Goal: Transaction & Acquisition: Download file/media

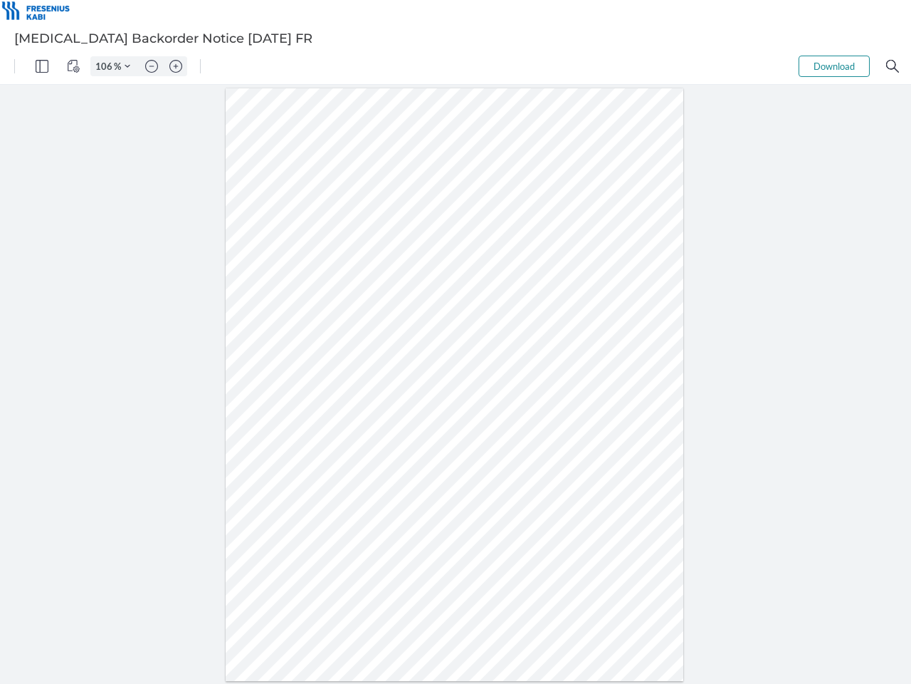
click at [42, 66] on img "Panel" at bounding box center [42, 66] width 13 height 13
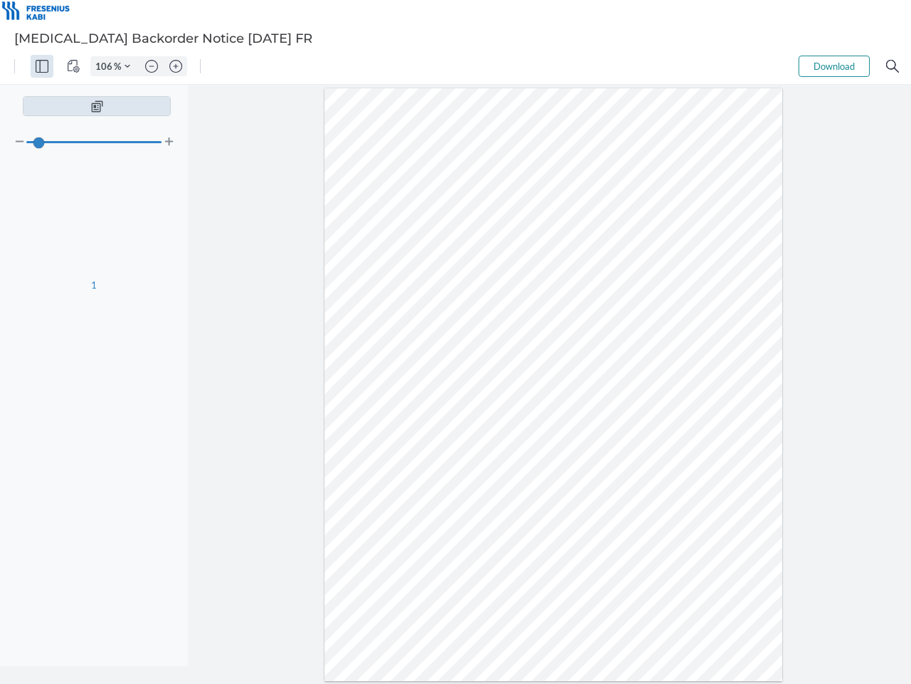
click at [73, 66] on img "View Controls" at bounding box center [73, 66] width 13 height 13
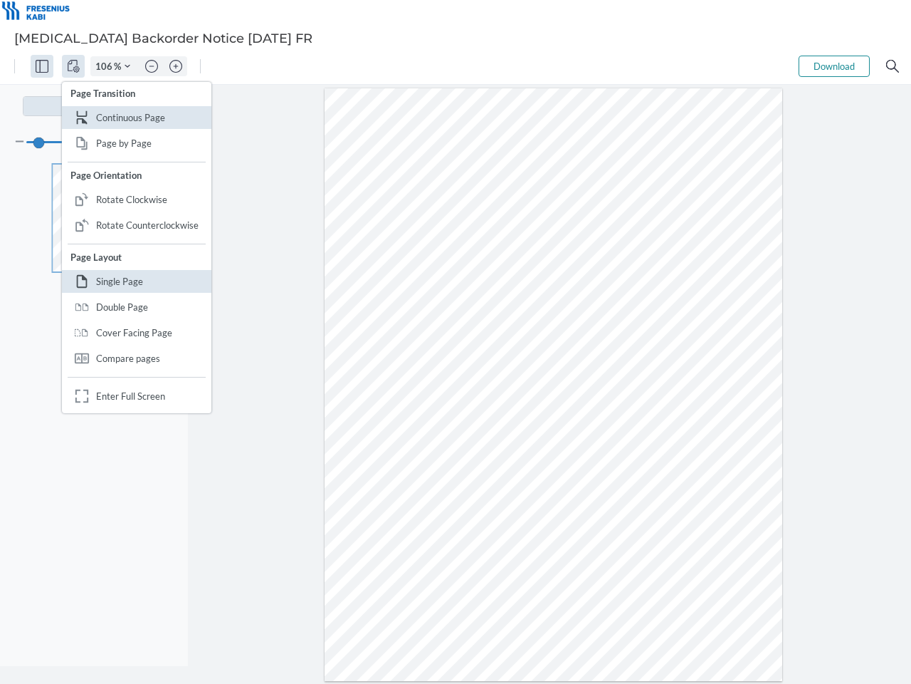
click at [106, 66] on input "106" at bounding box center [102, 66] width 23 height 13
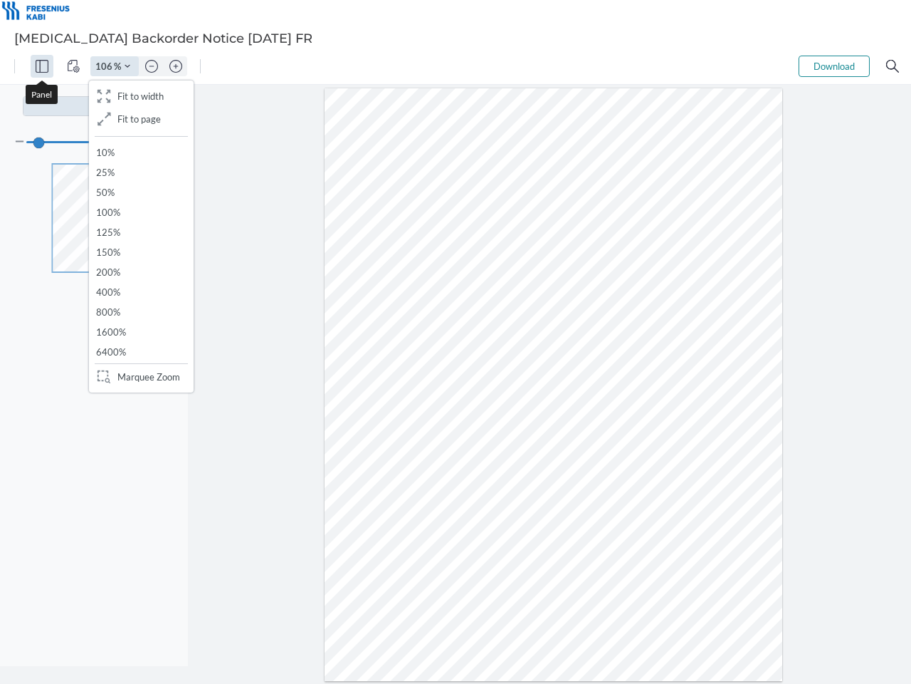
click at [127, 66] on img "Zoom Controls" at bounding box center [128, 66] width 6 height 6
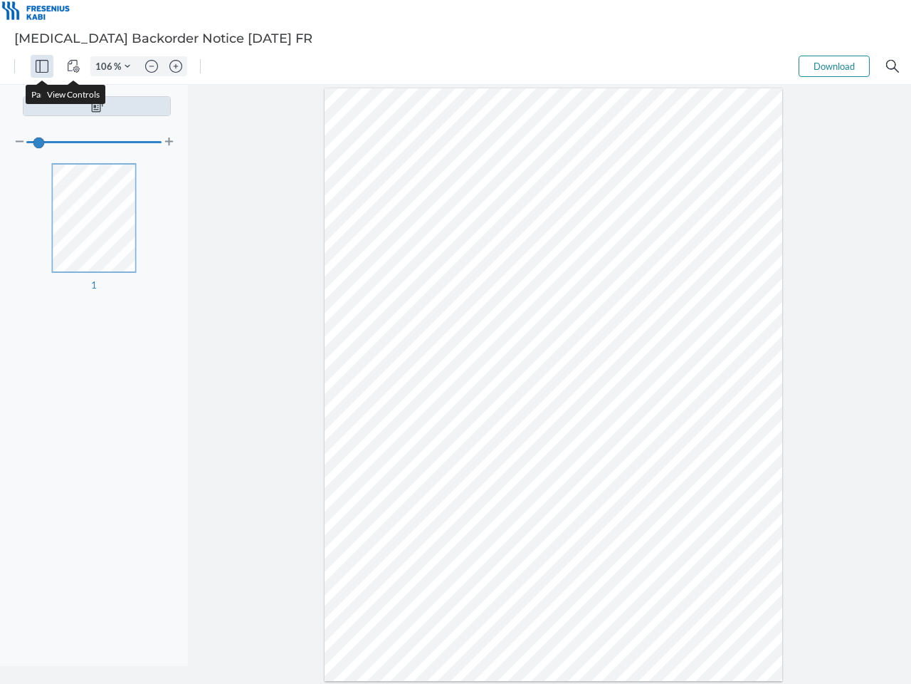
click at [152, 66] on img "Zoom out" at bounding box center [151, 66] width 13 height 13
click at [176, 66] on img "Zoom in" at bounding box center [175, 66] width 13 height 13
type input "106"
click at [834, 66] on button "Download" at bounding box center [834, 66] width 71 height 21
click at [893, 66] on img "Search" at bounding box center [892, 66] width 13 height 13
